Goal: Task Accomplishment & Management: Manage account settings

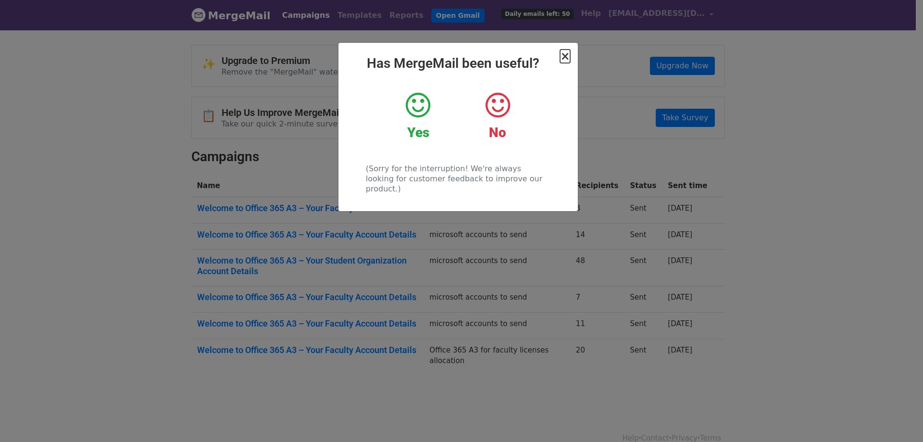
click at [562, 56] on span "×" at bounding box center [565, 56] width 10 height 13
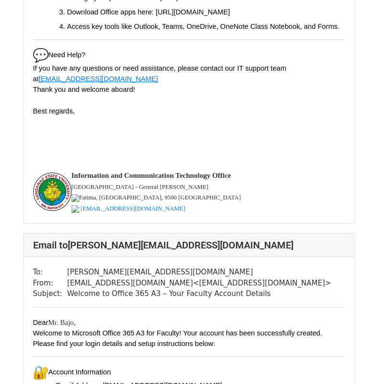
scroll to position [289, 0]
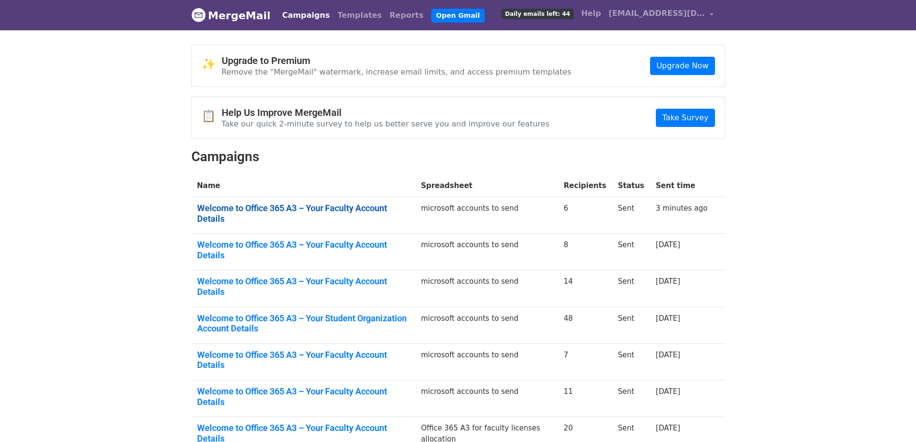
click at [308, 205] on link "Welcome to Office 365 A3 – Your Faculty Account Details" at bounding box center [303, 213] width 213 height 21
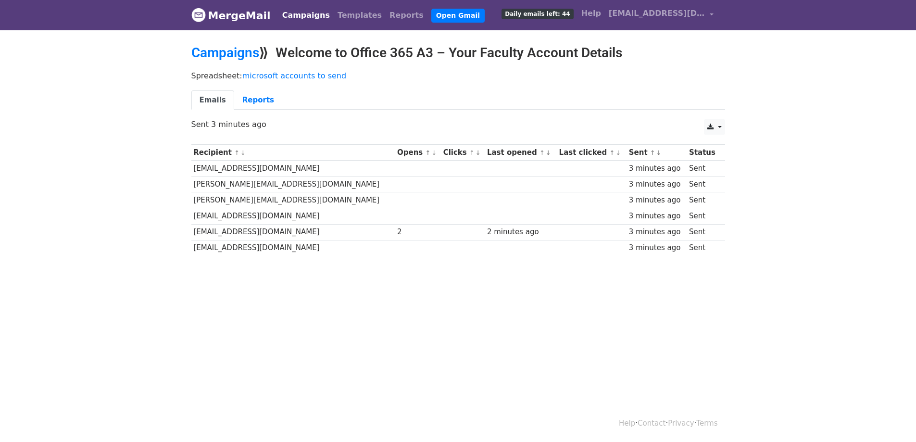
click at [397, 234] on div "2" at bounding box center [417, 231] width 41 height 11
